Goal: Information Seeking & Learning: Learn about a topic

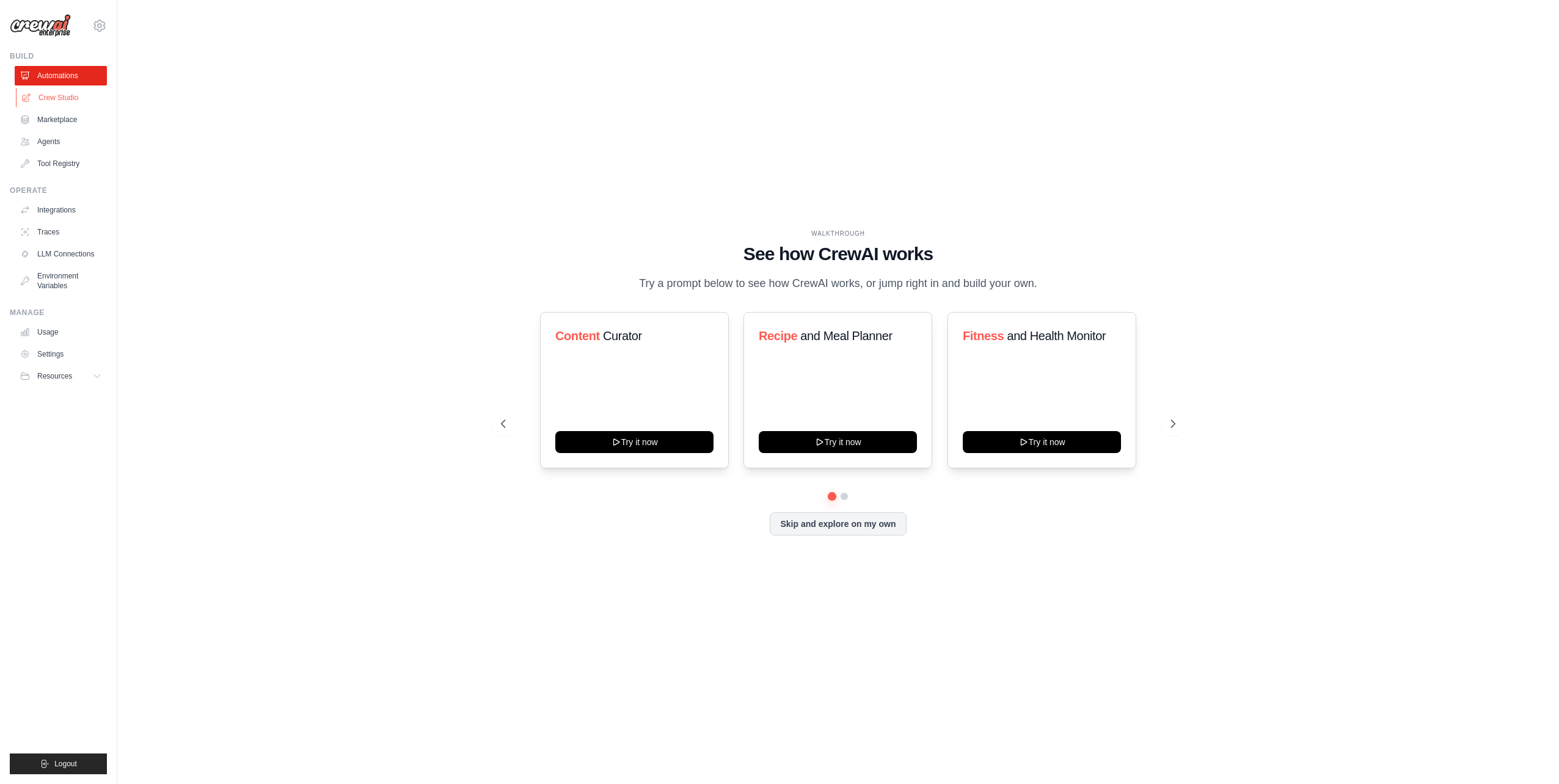
click at [91, 96] on link "Crew Studio" at bounding box center [62, 98] width 92 height 19
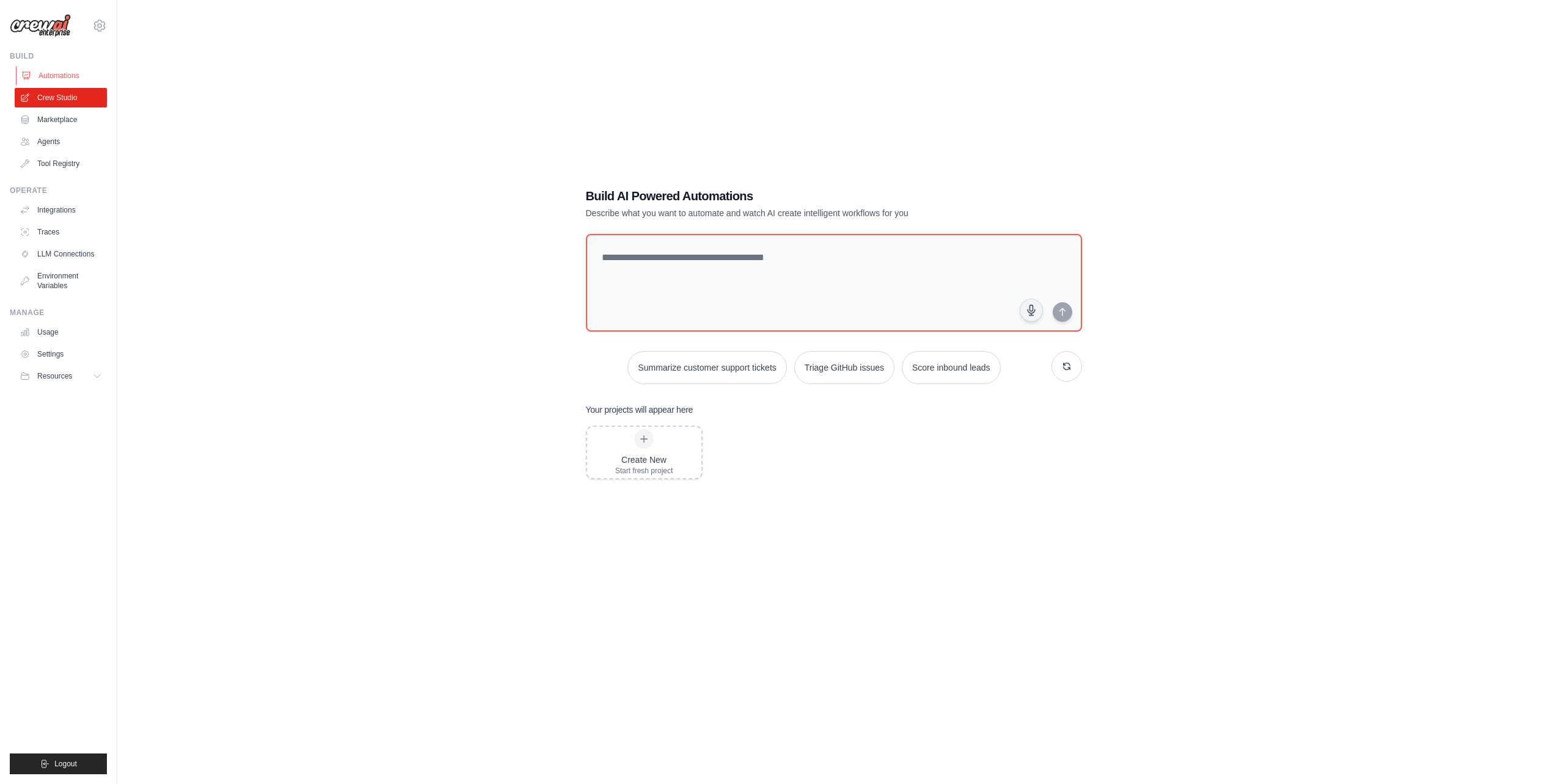
click at [81, 69] on link "Automations" at bounding box center [62, 76] width 92 height 19
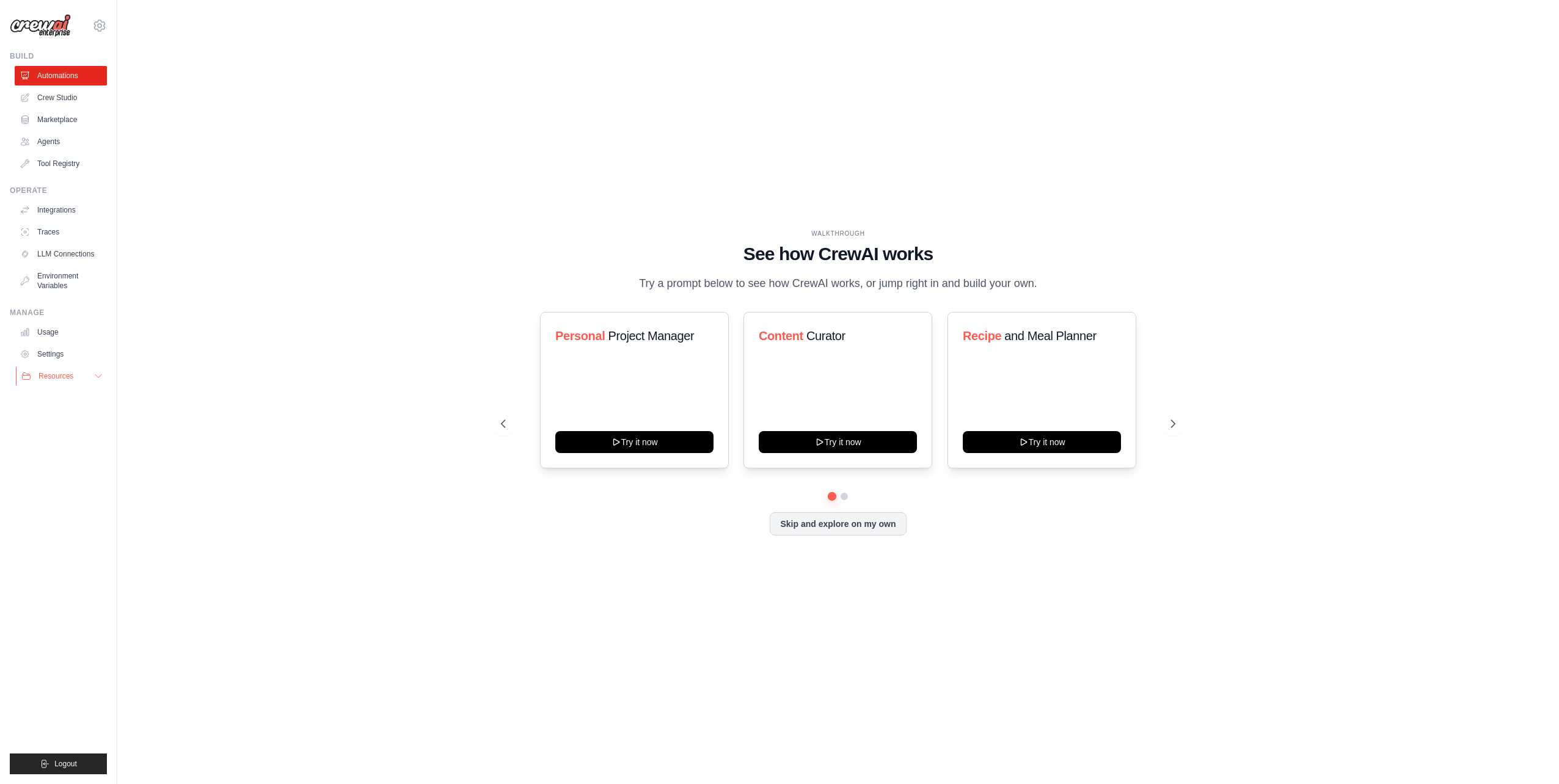
click at [94, 374] on icon at bounding box center [98, 376] width 10 height 10
click at [91, 406] on ul "Documentation GitHub Blog Video Tutorials" at bounding box center [64, 426] width 85 height 76
click at [90, 396] on span "Documentation" at bounding box center [68, 396] width 50 height 10
